Goal: Use online tool/utility: Utilize a website feature to perform a specific function

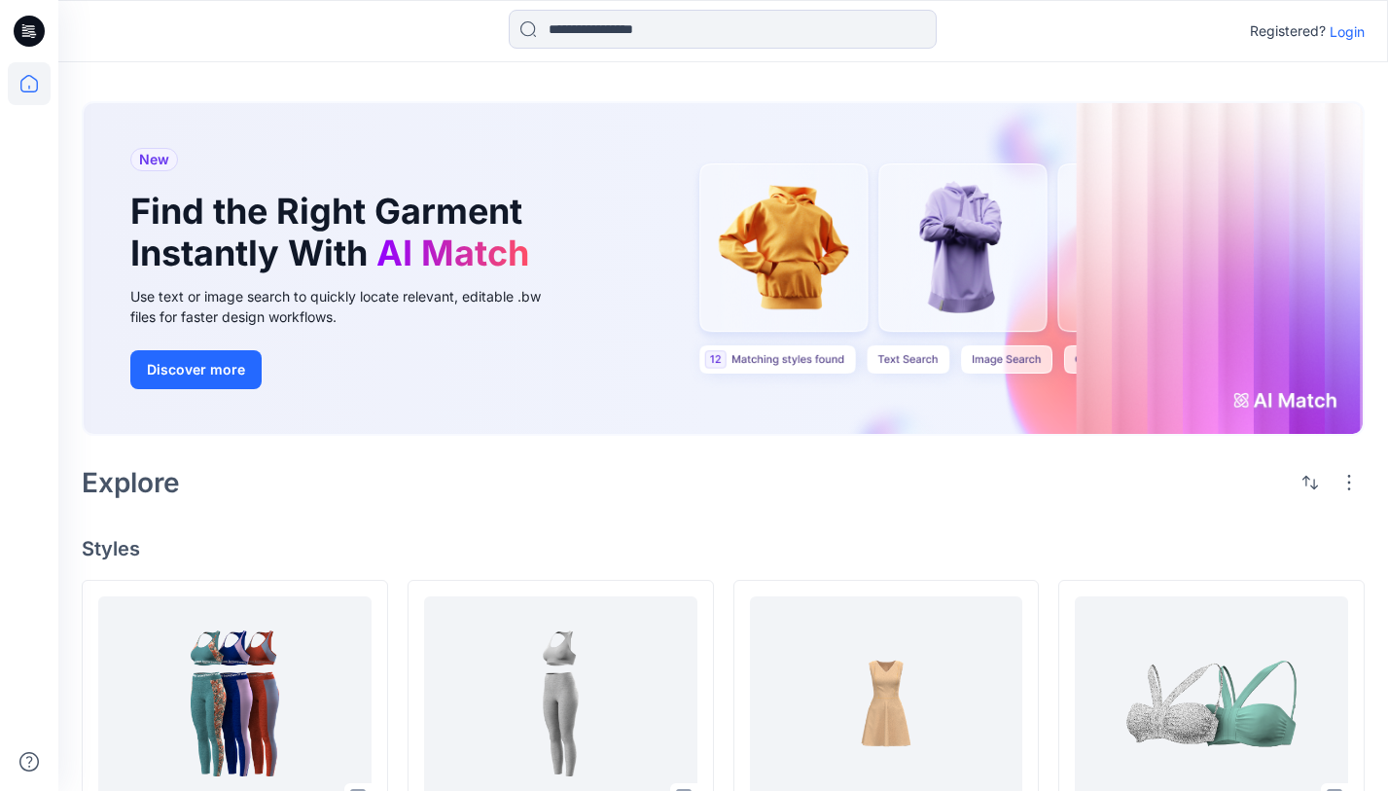
click at [1350, 31] on p "Login" at bounding box center [1346, 31] width 35 height 20
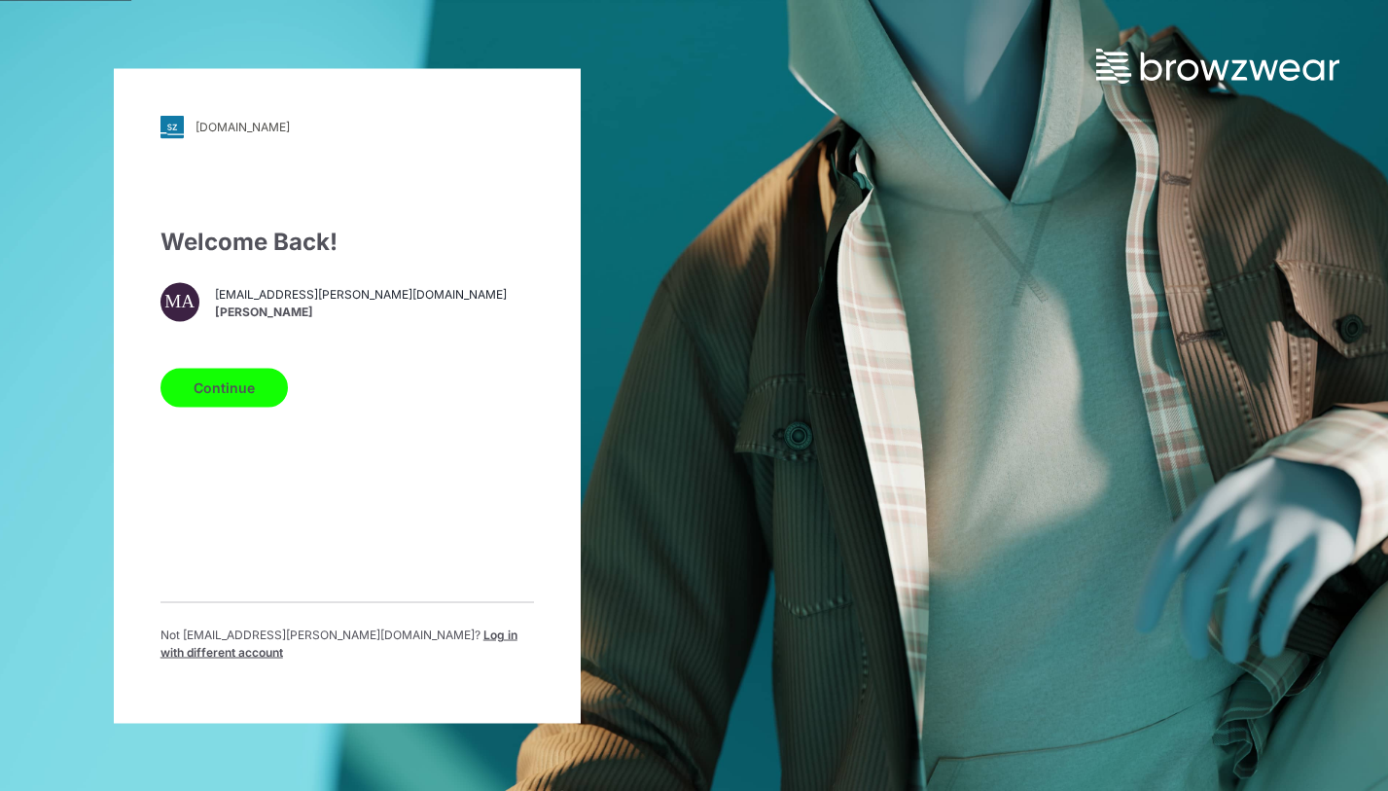
click at [234, 385] on button "Continue" at bounding box center [223, 387] width 127 height 39
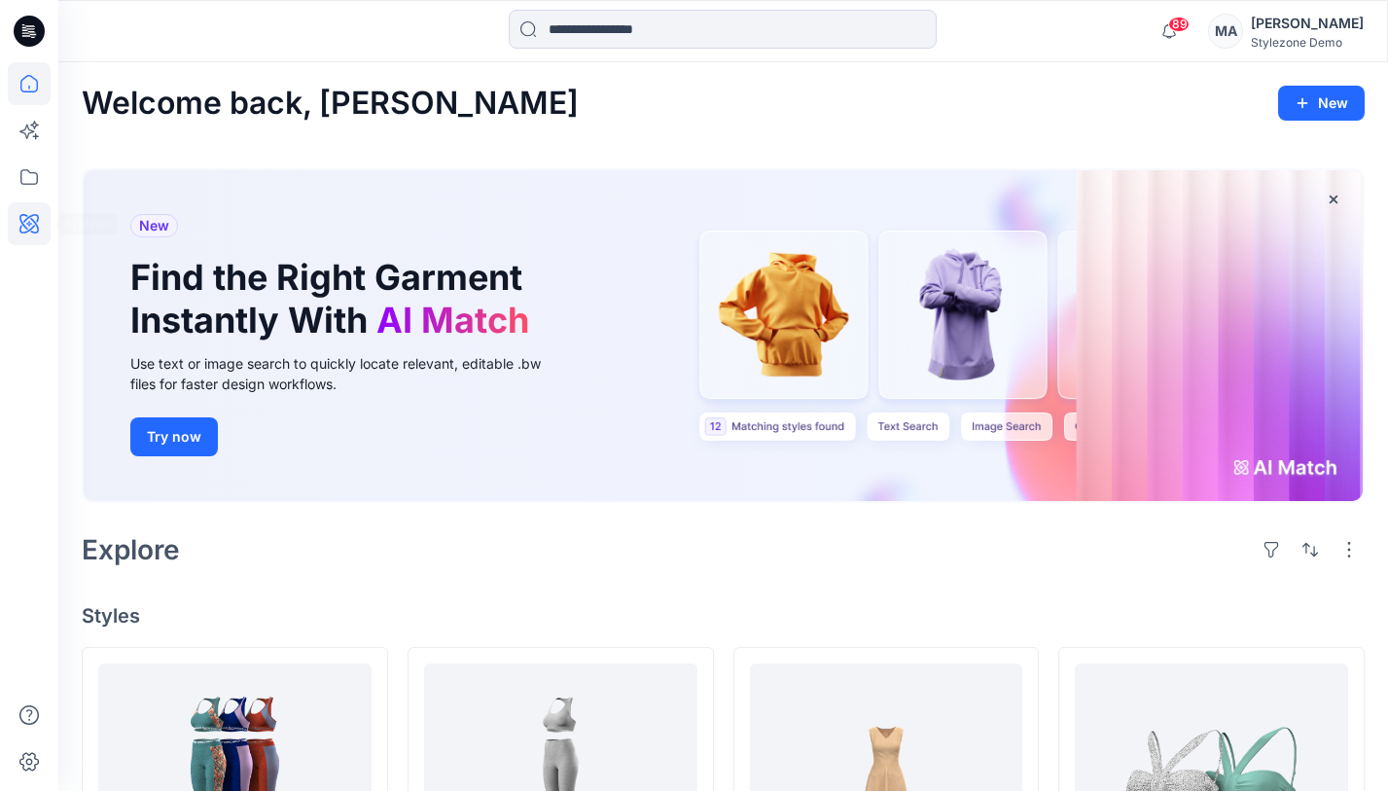
click at [23, 213] on icon at bounding box center [29, 223] width 43 height 43
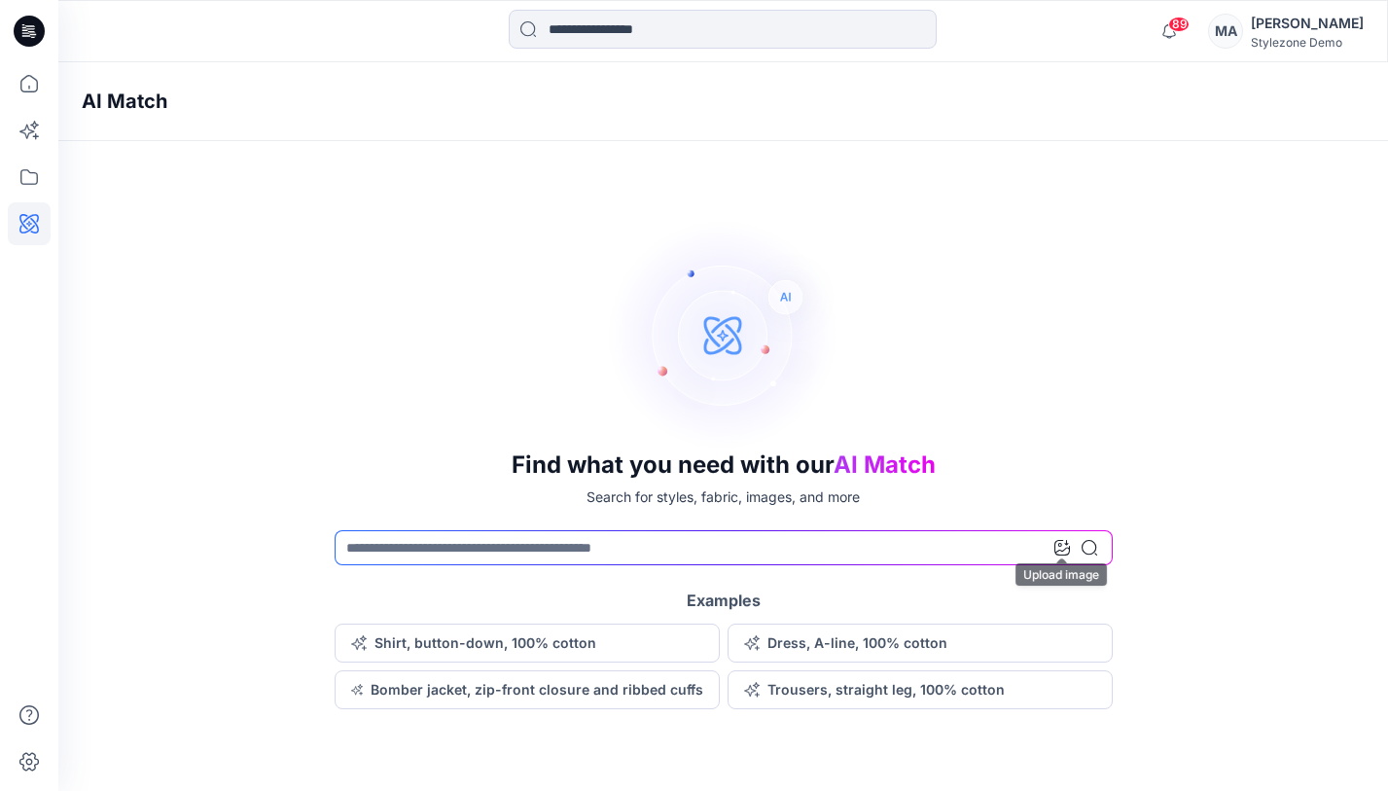
click at [1059, 546] on icon at bounding box center [1062, 548] width 16 height 16
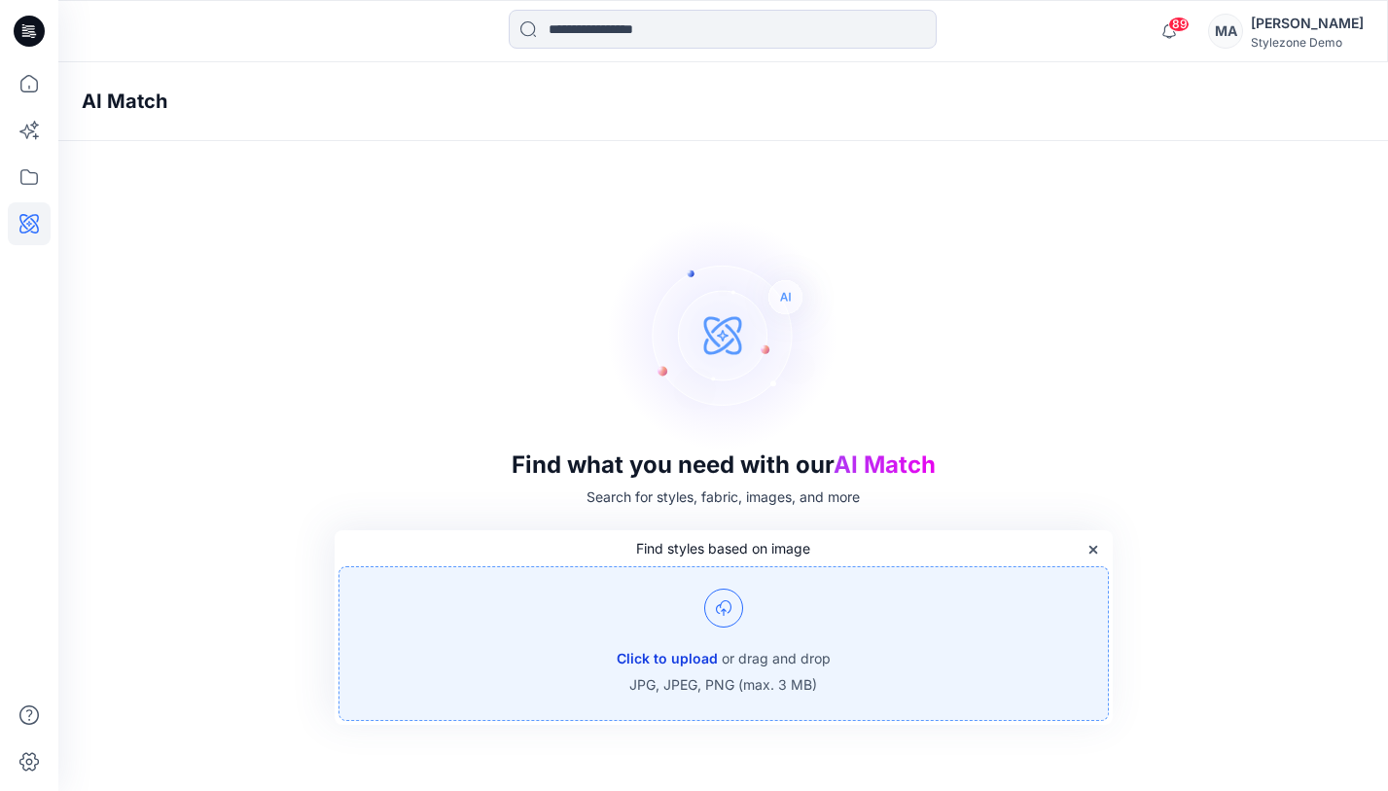
click at [672, 649] on button "Click to upload" at bounding box center [667, 658] width 101 height 23
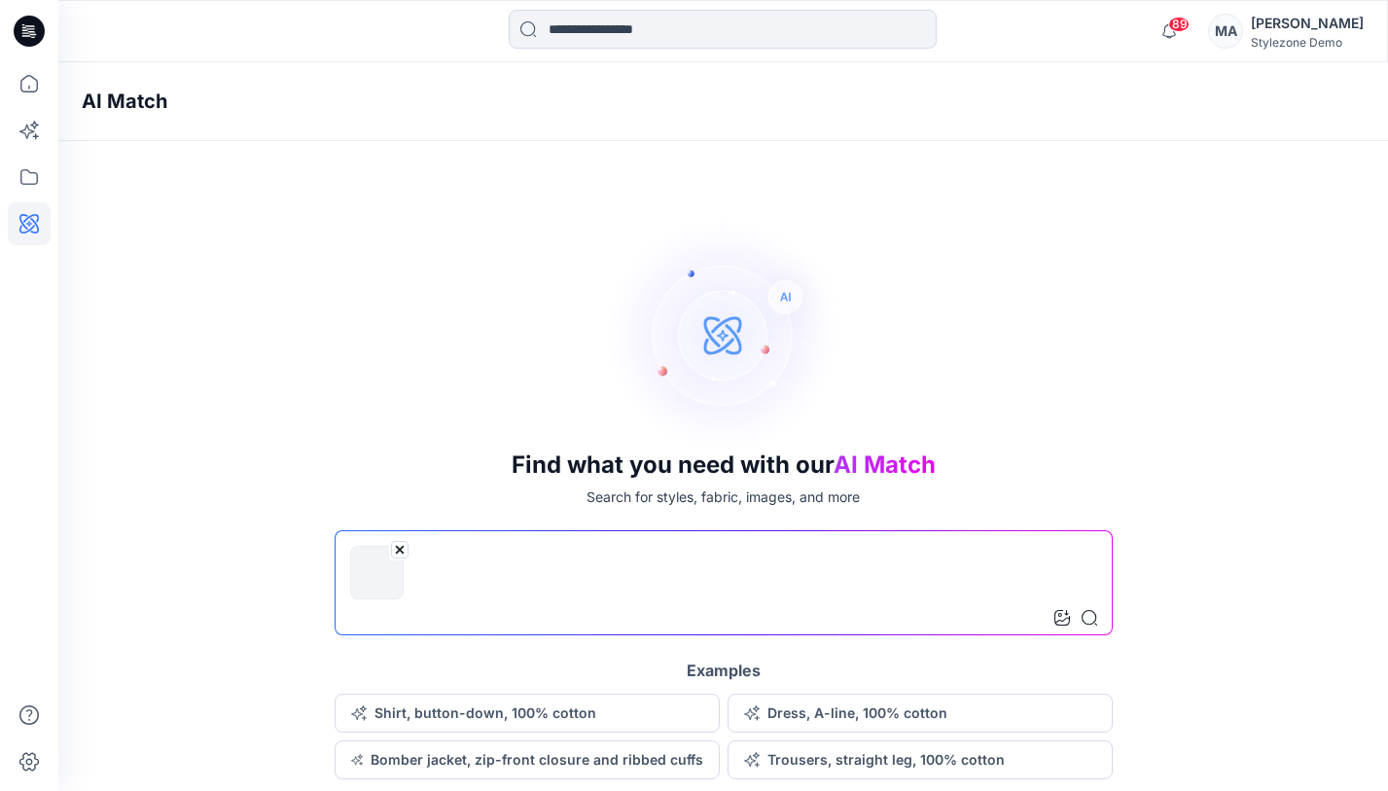
click at [438, 590] on input at bounding box center [724, 582] width 778 height 105
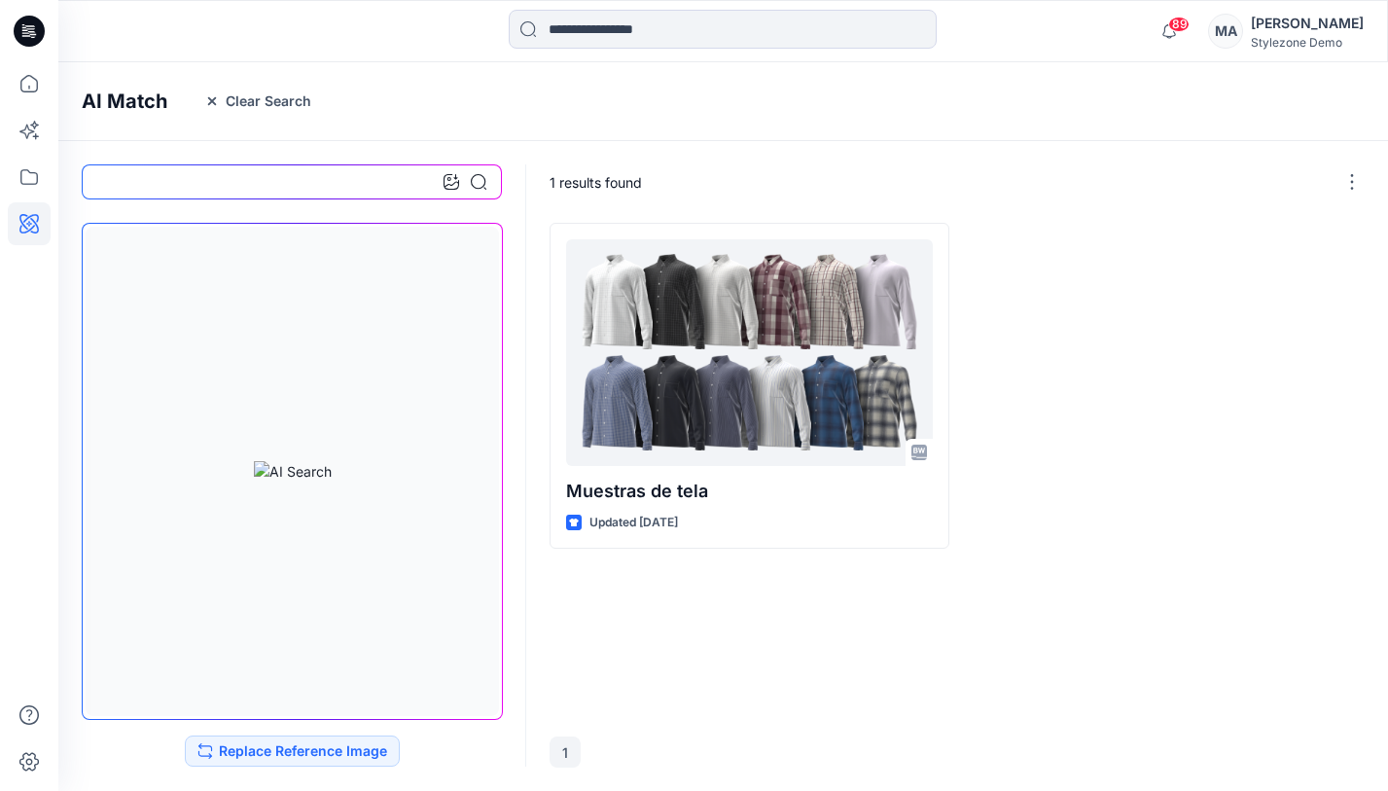
click at [125, 99] on h4 "AI Match" at bounding box center [125, 100] width 86 height 23
click at [216, 99] on icon "button" at bounding box center [212, 101] width 16 height 16
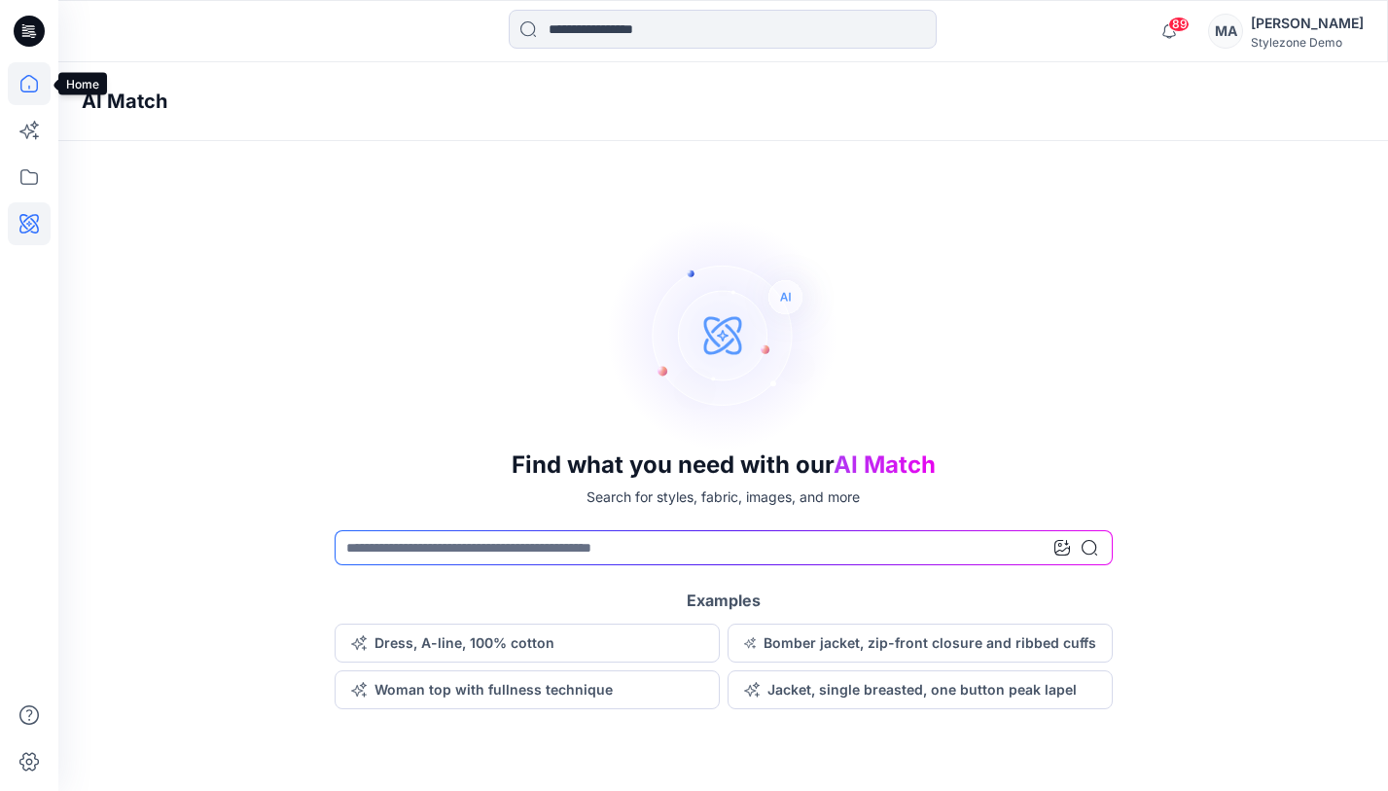
click at [32, 83] on icon at bounding box center [29, 83] width 43 height 43
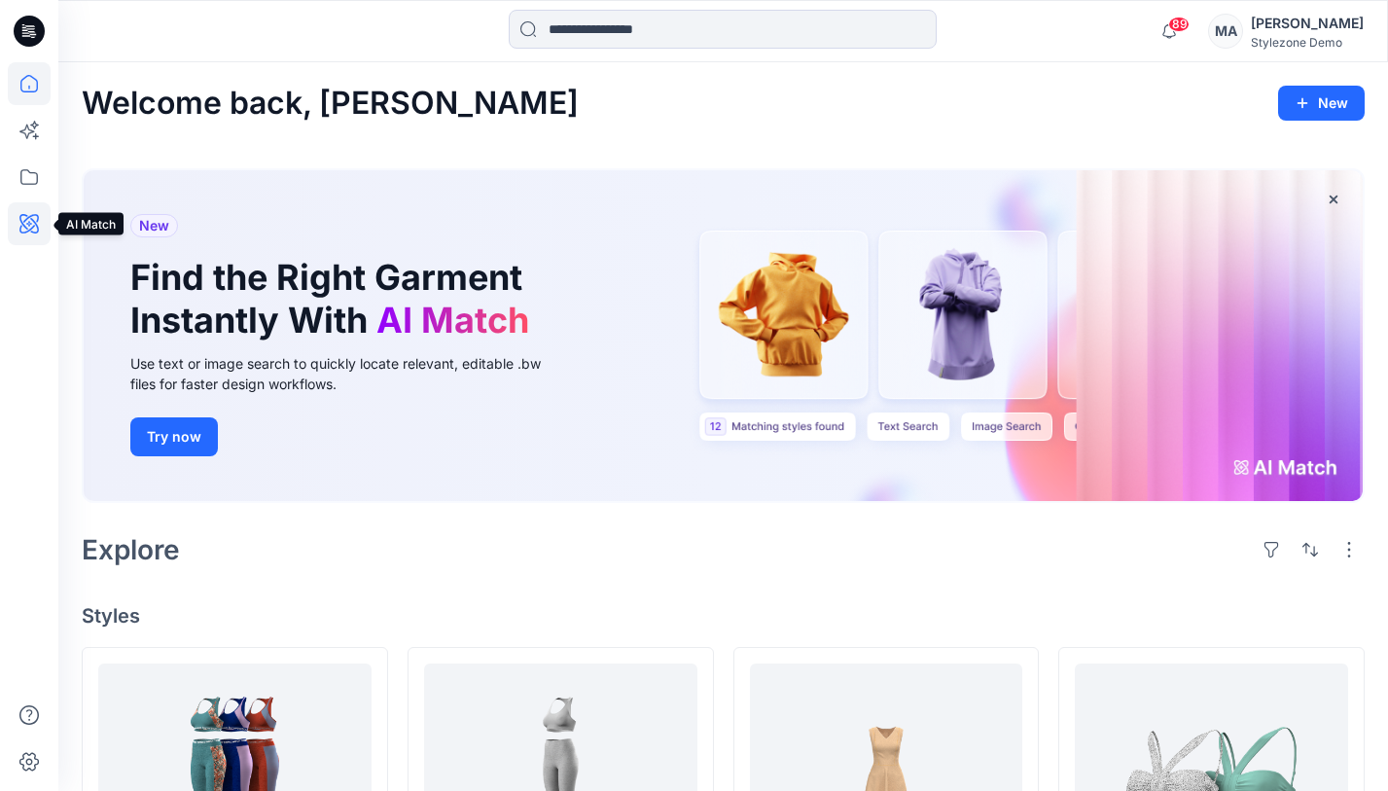
click at [37, 227] on icon at bounding box center [28, 223] width 19 height 19
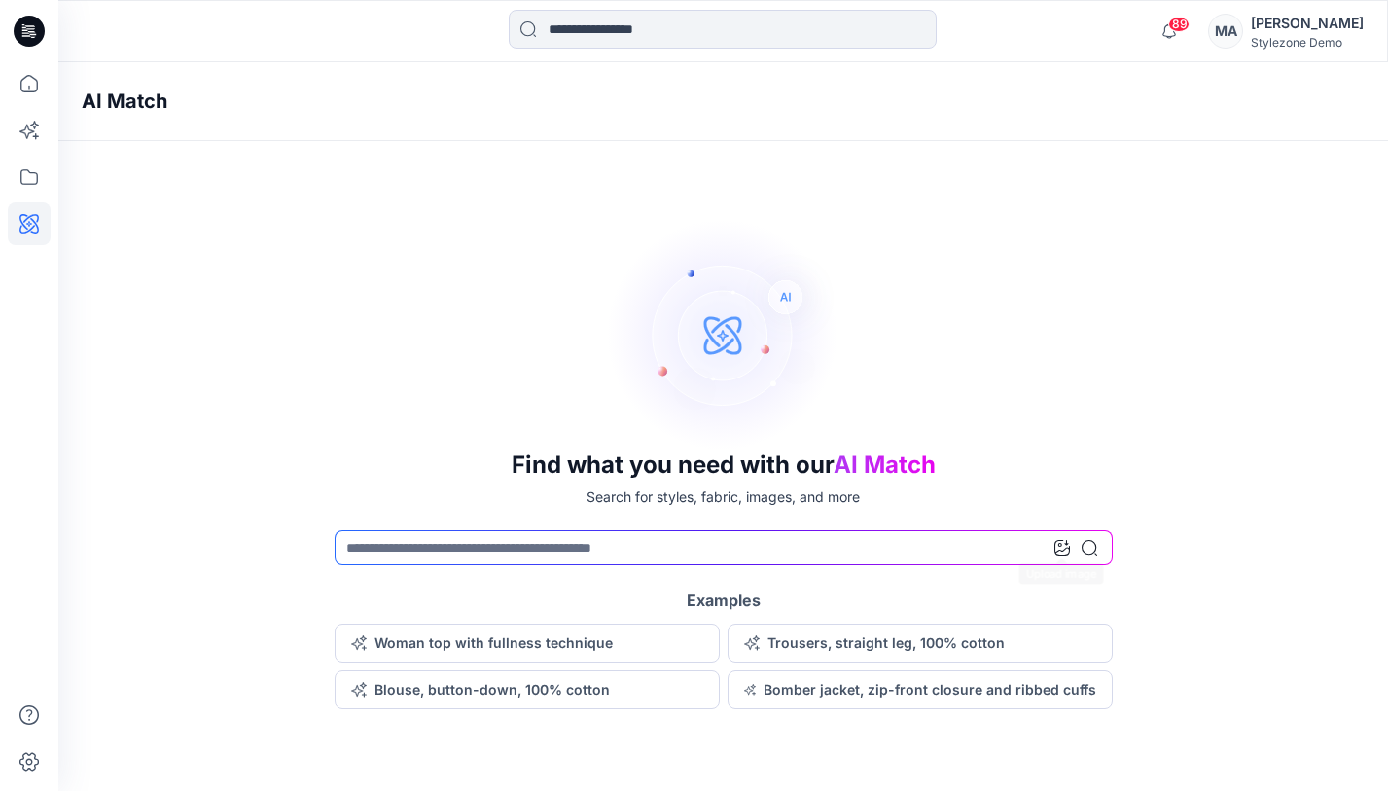
click at [1063, 547] on icon at bounding box center [1062, 548] width 16 height 16
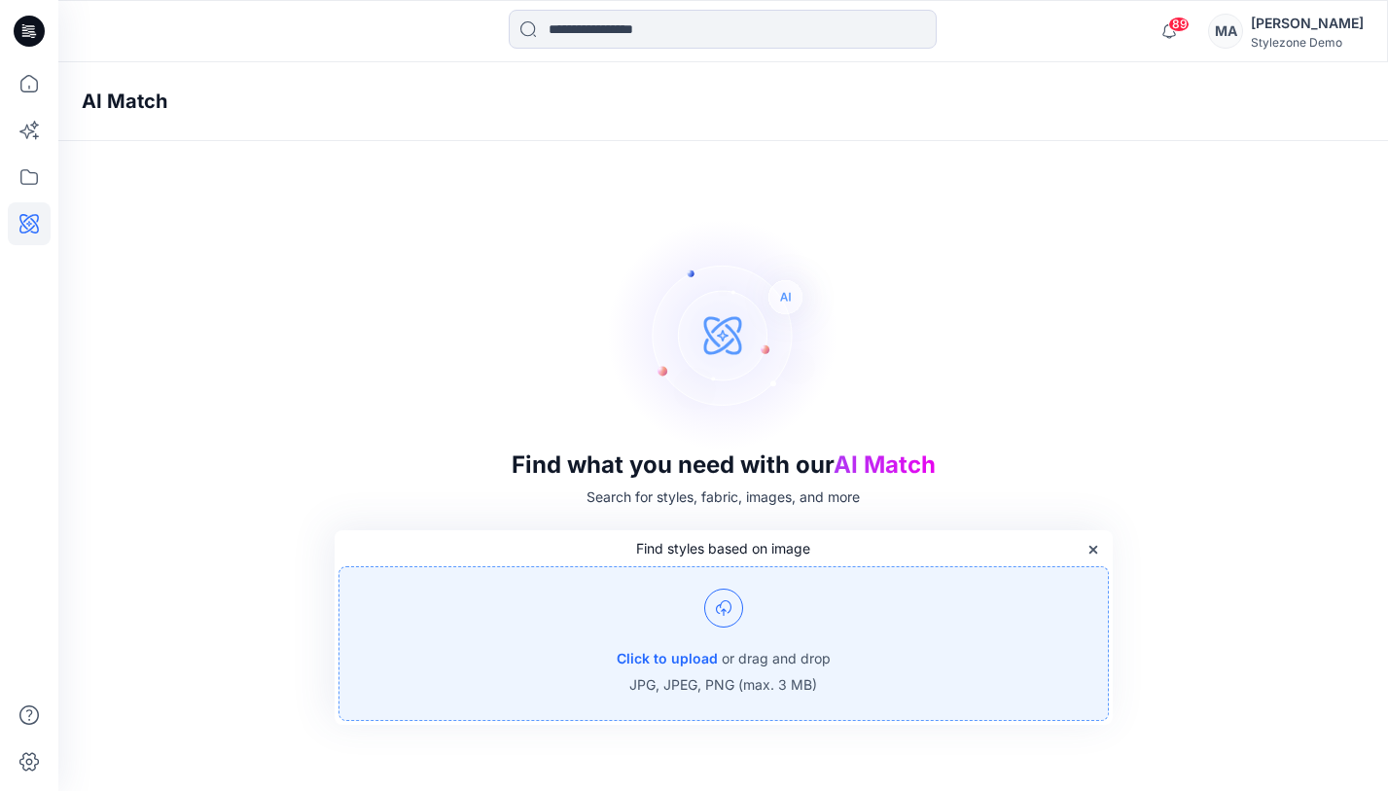
click at [758, 634] on div "Click to upload or drag and drop JPG, JPEG, PNG (max. 3 MB)" at bounding box center [723, 643] width 770 height 155
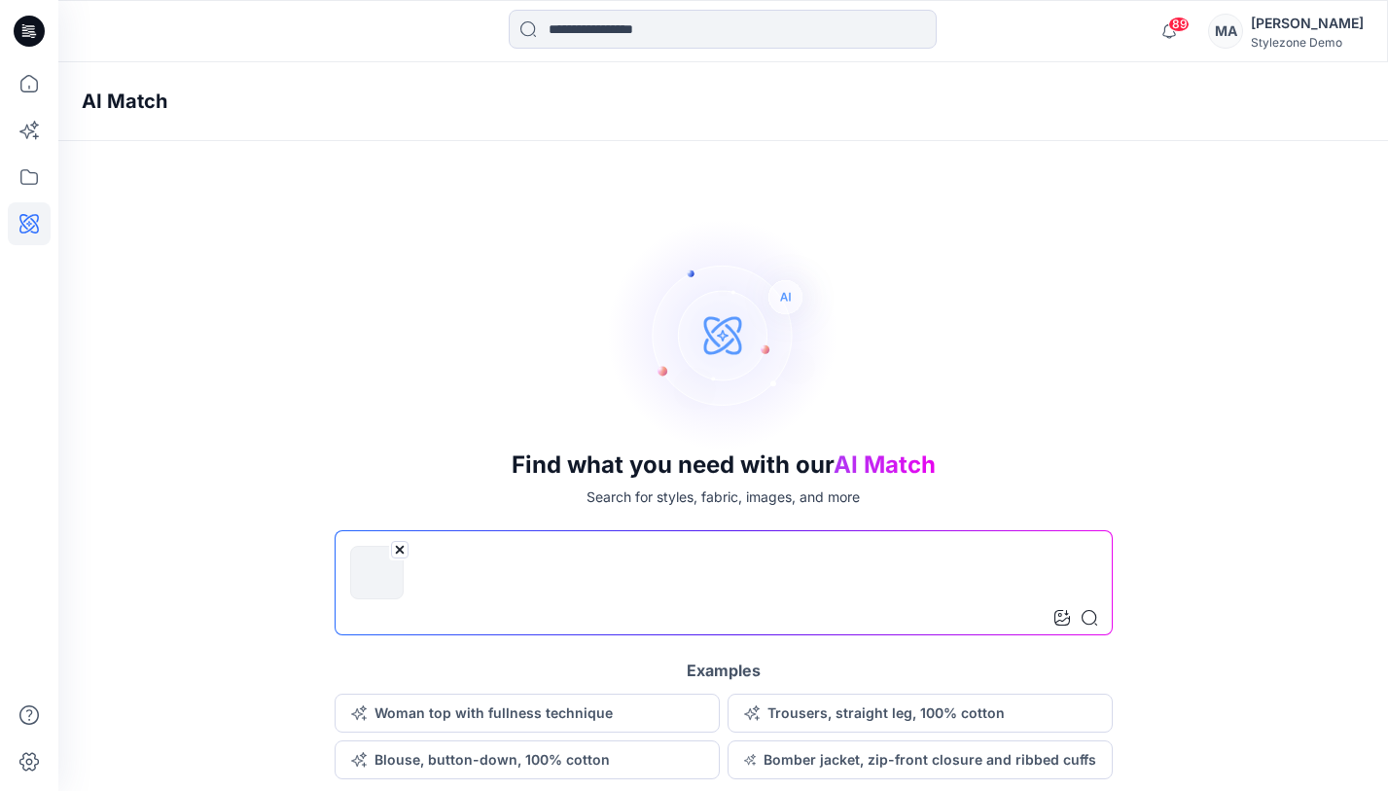
click at [582, 571] on input at bounding box center [724, 582] width 778 height 105
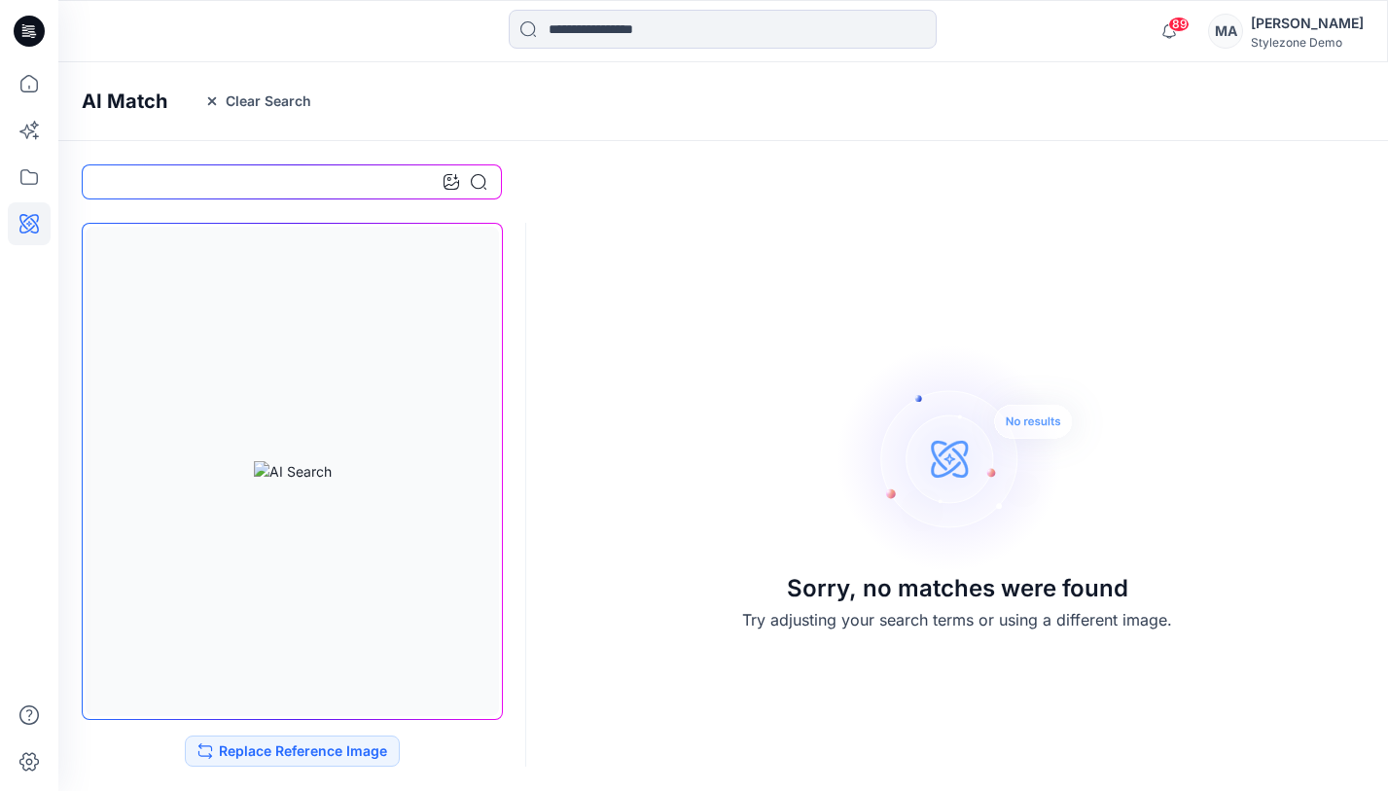
click at [145, 94] on h4 "AI Match" at bounding box center [125, 100] width 86 height 23
click at [39, 89] on icon at bounding box center [29, 83] width 43 height 43
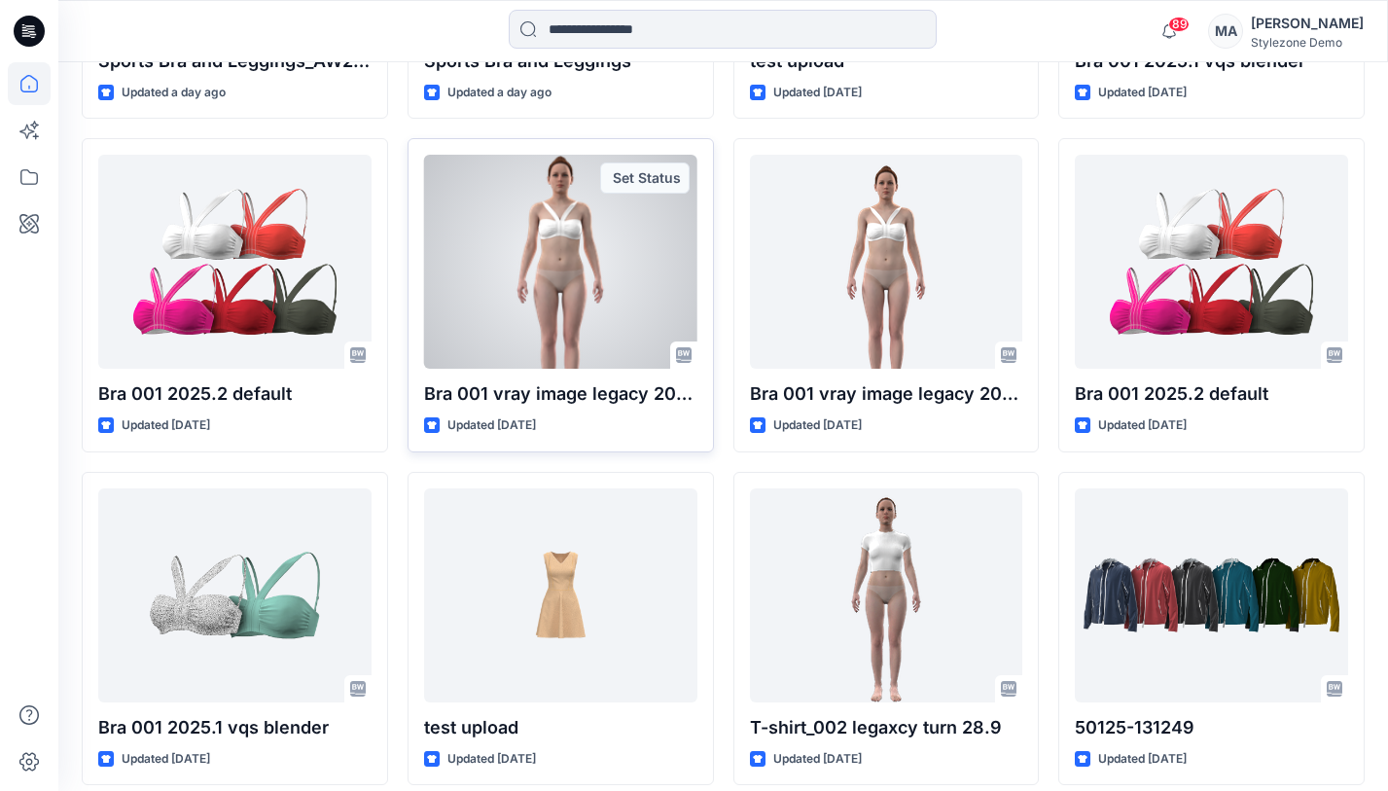
scroll to position [932, 0]
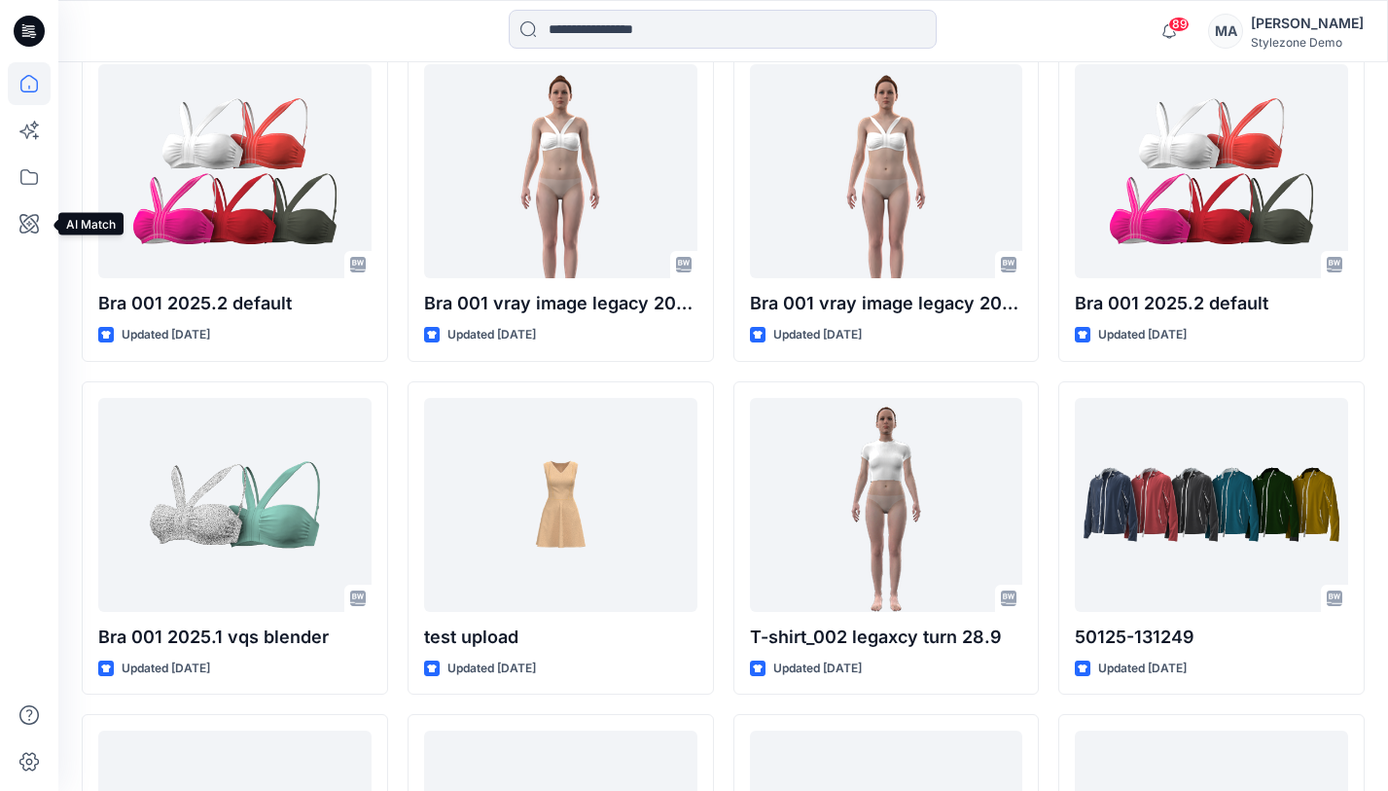
drag, startPoint x: 24, startPoint y: 227, endPoint x: 54, endPoint y: 235, distance: 31.4
click at [25, 227] on icon at bounding box center [28, 223] width 19 height 19
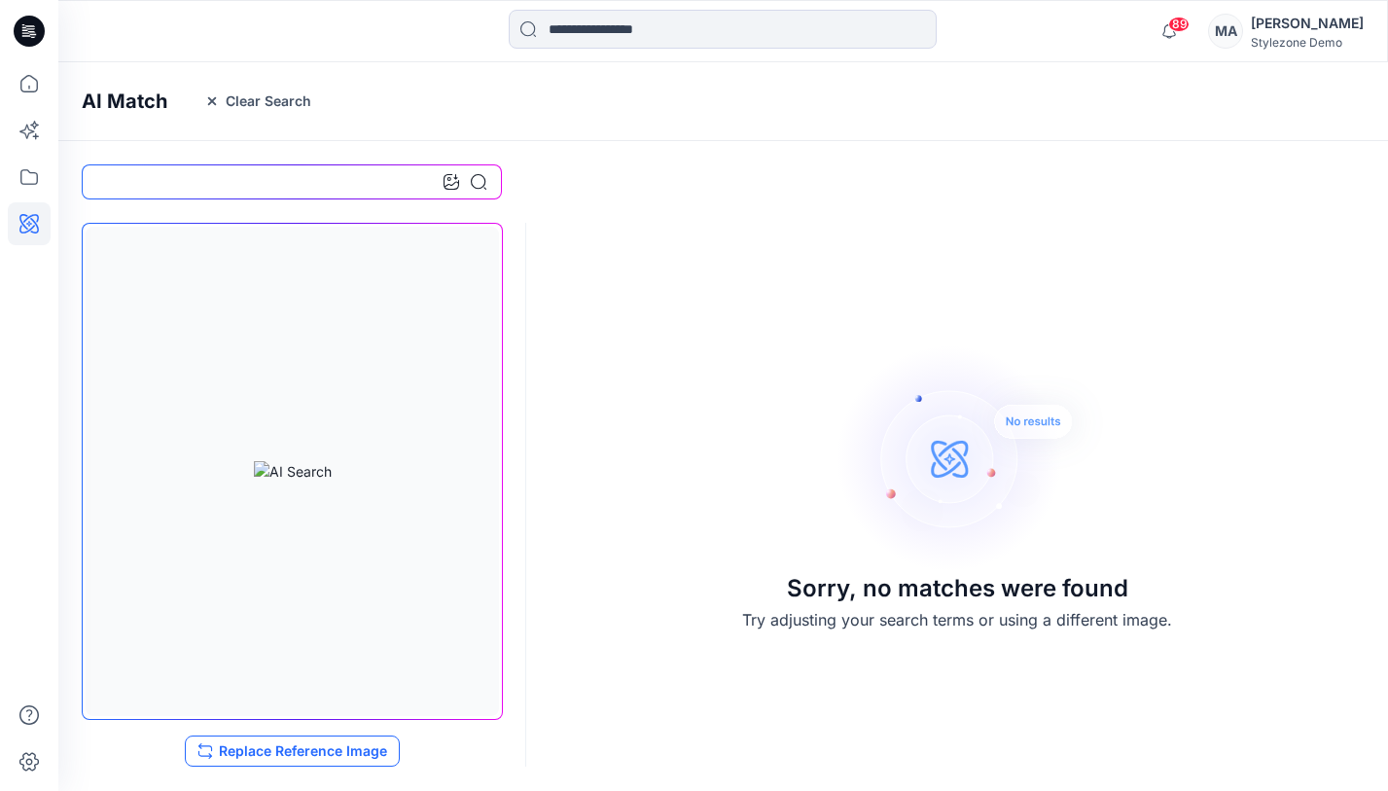
click at [316, 742] on button "Replace Reference Image" at bounding box center [292, 750] width 215 height 31
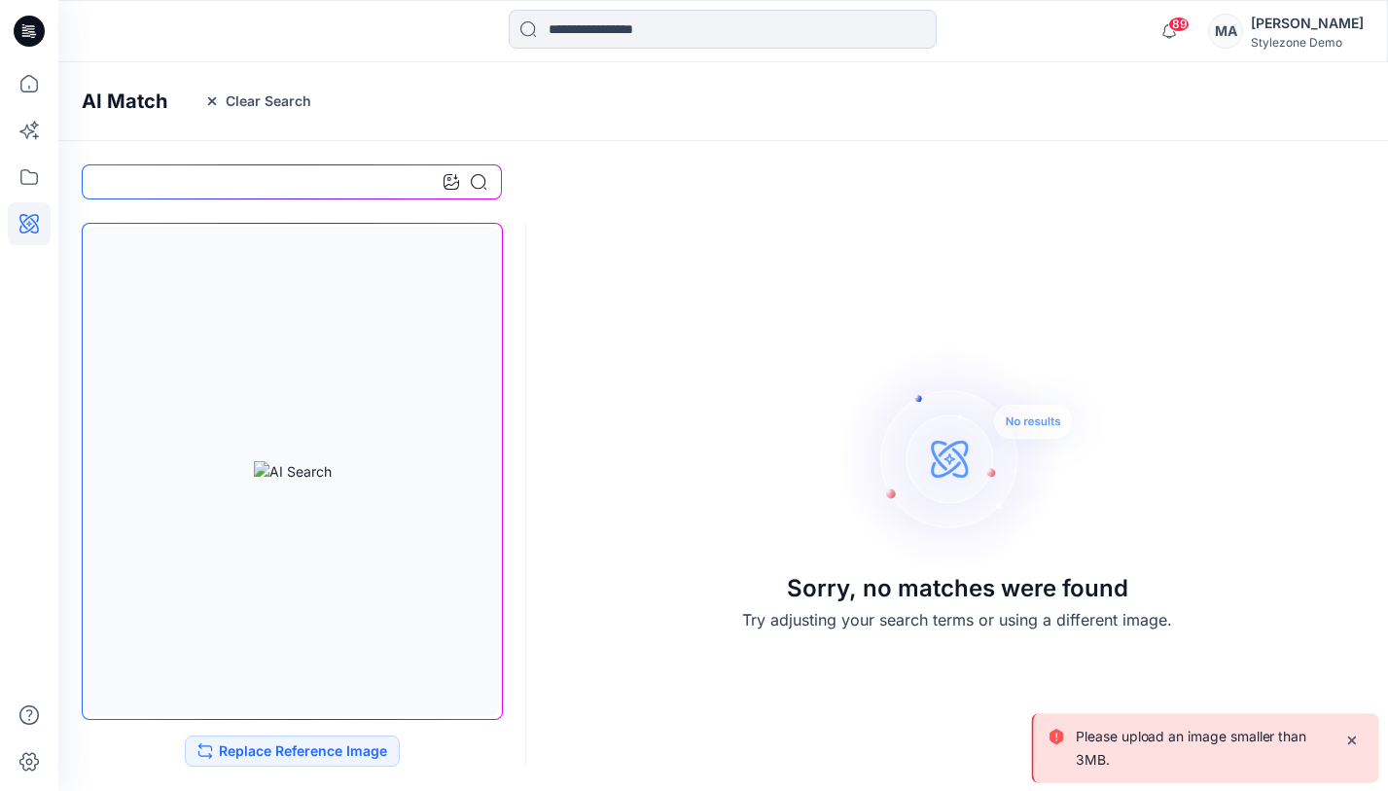
click at [140, 94] on h4 "AI Match" at bounding box center [125, 100] width 86 height 23
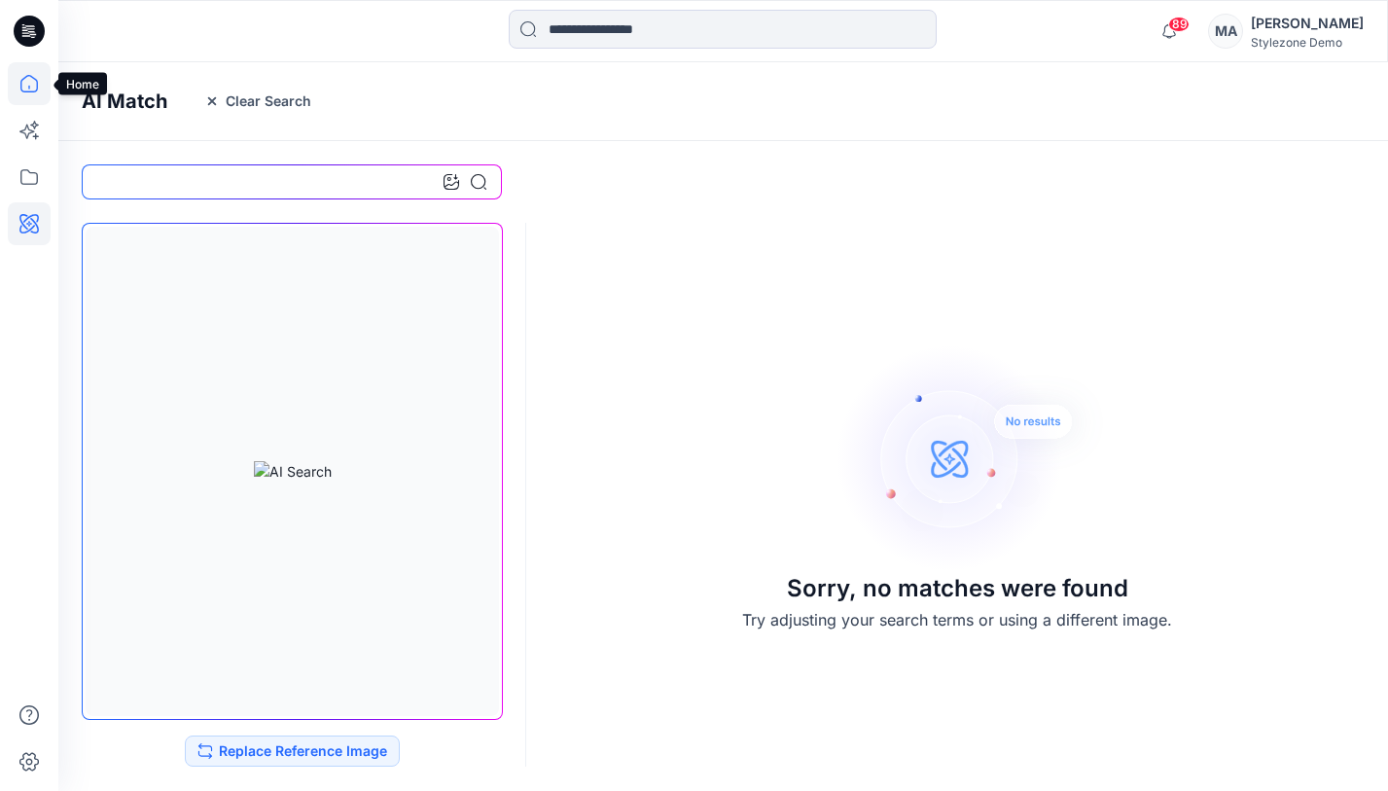
click at [41, 76] on icon at bounding box center [29, 83] width 43 height 43
